Goal: Transaction & Acquisition: Purchase product/service

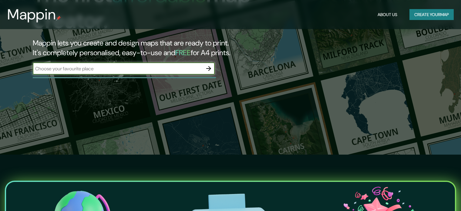
scroll to position [30, 0]
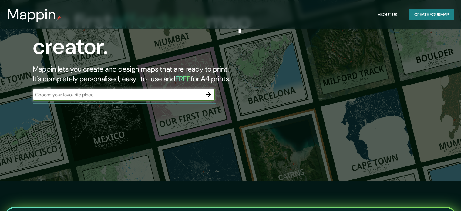
click at [150, 100] on div "​" at bounding box center [124, 94] width 182 height 12
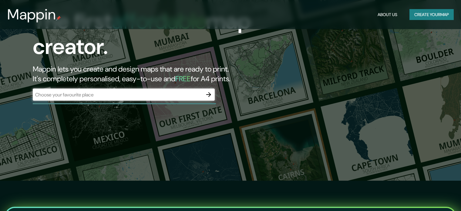
click at [195, 100] on div "​" at bounding box center [124, 94] width 182 height 12
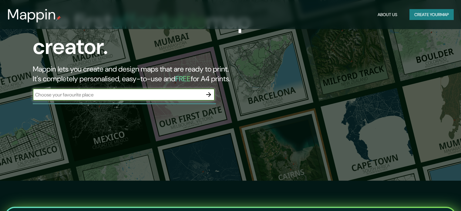
click at [179, 94] on input "text" at bounding box center [118, 94] width 170 height 7
click at [131, 94] on input "text" at bounding box center [118, 94] width 170 height 7
paste input "[STREET_ADDRESS]"
type input "[STREET_ADDRESS]"
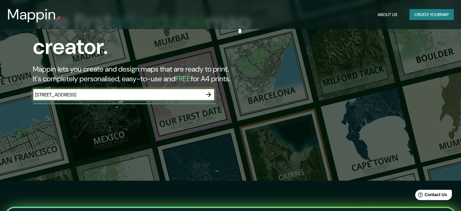
click at [206, 95] on icon "button" at bounding box center [208, 94] width 7 height 7
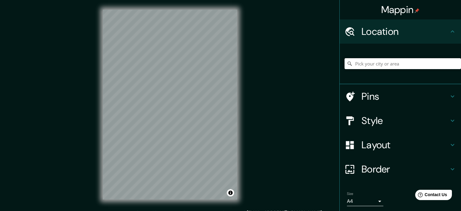
click at [392, 62] on input "Pick your city or area" at bounding box center [402, 63] width 116 height 11
click at [356, 64] on input "Departamento de [GEOGRAPHIC_DATA], [GEOGRAPHIC_DATA]" at bounding box center [402, 63] width 116 height 11
drag, startPoint x: 401, startPoint y: 65, endPoint x: 335, endPoint y: 65, distance: 66.7
click at [339, 65] on div "Departamento de [GEOGRAPHIC_DATA], [GEOGRAPHIC_DATA]" at bounding box center [399, 64] width 121 height 41
paste input "[GEOGRAPHIC_DATA]"
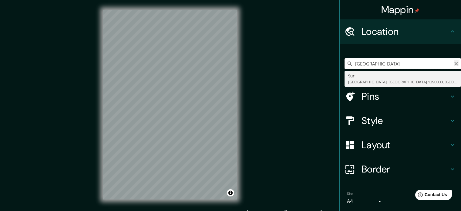
type input "[GEOGRAPHIC_DATA]"
click at [453, 65] on icon "Clear" at bounding box center [455, 63] width 5 height 5
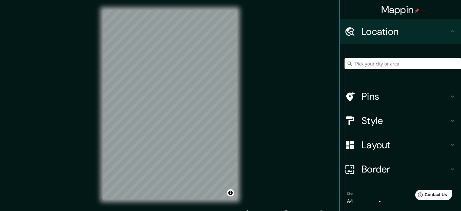
click at [424, 66] on input "Pick your city or area" at bounding box center [402, 63] width 116 height 11
paste input "[GEOGRAPHIC_DATA]"
drag, startPoint x: 447, startPoint y: 64, endPoint x: 339, endPoint y: 61, distance: 108.2
click at [339, 61] on div "[GEOGRAPHIC_DATA], [GEOGRAPHIC_DATA], [GEOGRAPHIC_DATA] 1390000, [GEOGRAPHIC_DA…" at bounding box center [399, 64] width 121 height 41
paste input "[GEOGRAPHIC_DATA]"
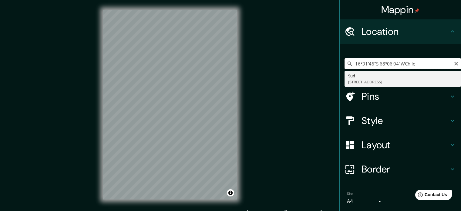
click at [417, 61] on input "16°31'46"S 68°06'04"WChile" at bounding box center [402, 63] width 116 height 11
drag, startPoint x: 417, startPoint y: 61, endPoint x: 400, endPoint y: 62, distance: 16.7
click at [400, 62] on input "16°31'46"S 68°06'04"WChile" at bounding box center [402, 63] width 116 height 11
click at [416, 67] on input "[GEOGRAPHIC_DATA]" at bounding box center [402, 63] width 116 height 11
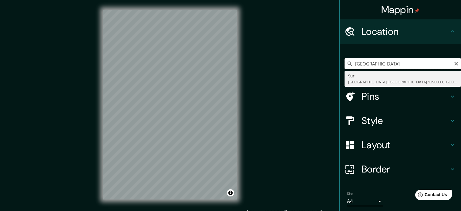
click at [418, 61] on input "[GEOGRAPHIC_DATA]" at bounding box center [402, 63] width 116 height 11
type input "[GEOGRAPHIC_DATA]"
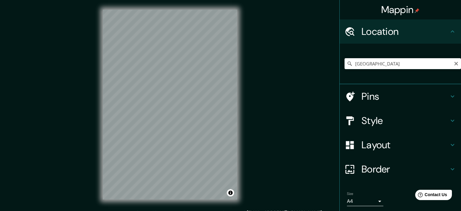
click at [346, 64] on icon at bounding box center [349, 64] width 6 height 6
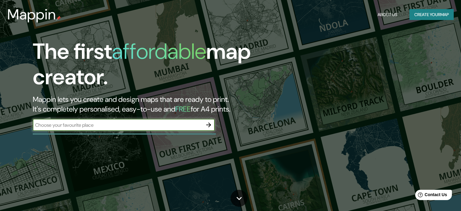
click at [111, 126] on input "text" at bounding box center [118, 125] width 170 height 7
